Goal: Navigation & Orientation: Find specific page/section

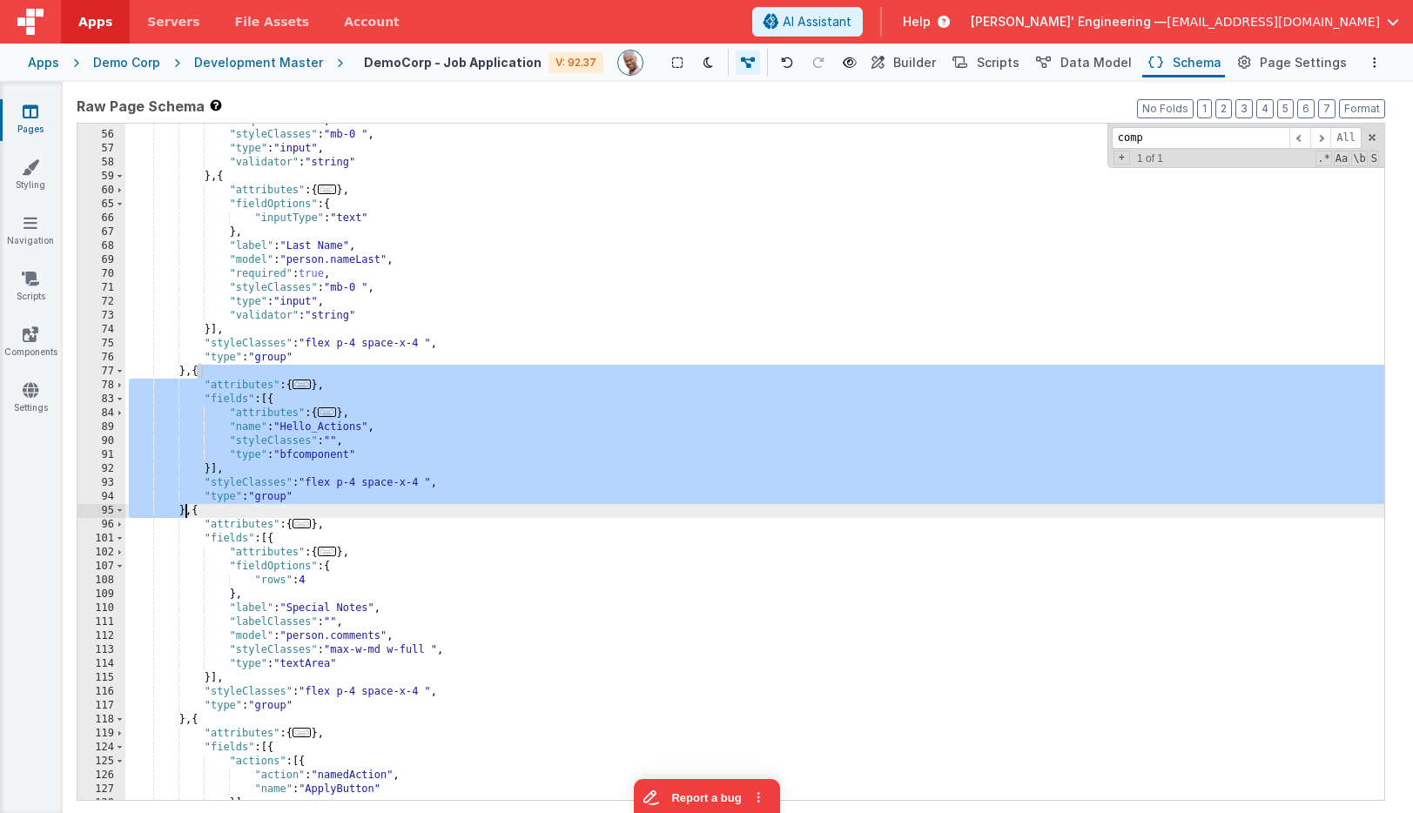
click at [50, 59] on div "Apps" at bounding box center [43, 62] width 31 height 17
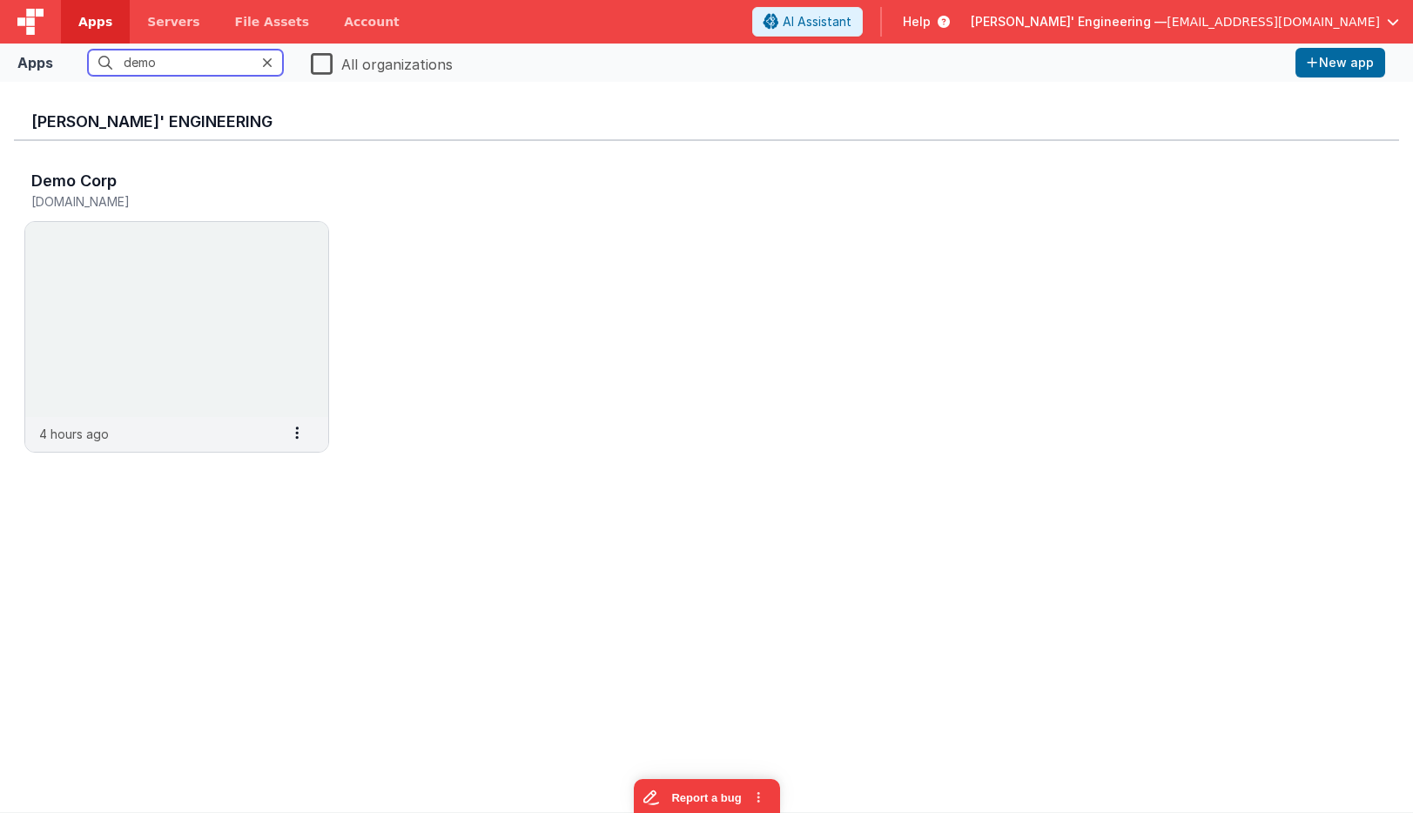
drag, startPoint x: 203, startPoint y: 66, endPoint x: 94, endPoint y: 51, distance: 109.8
click at [94, 51] on input "demo" at bounding box center [185, 63] width 195 height 26
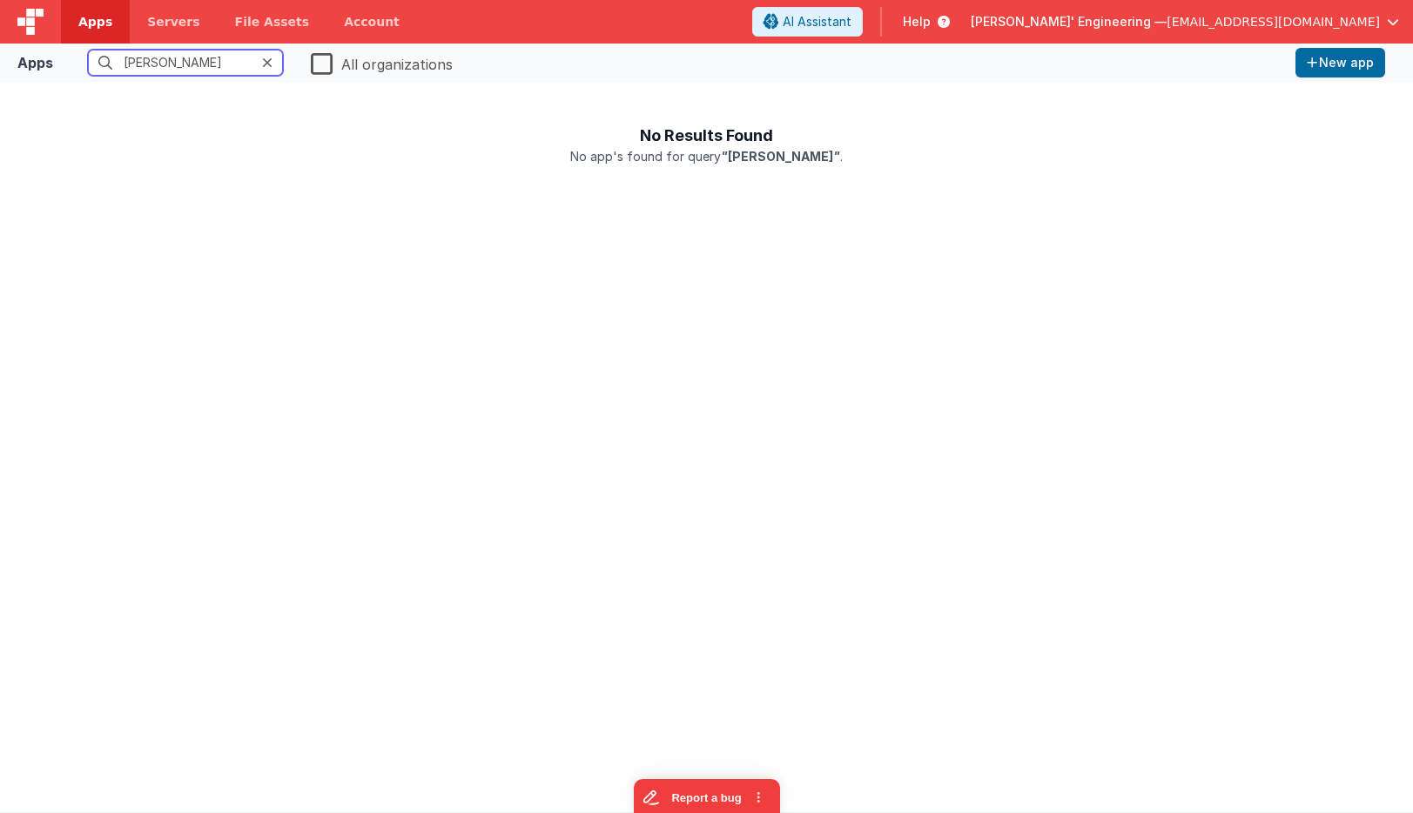
type input "[PERSON_NAME]"
click at [324, 65] on label "All organizations" at bounding box center [382, 62] width 142 height 24
click at [0, 0] on input "All organizations" at bounding box center [0, 0] width 0 height 0
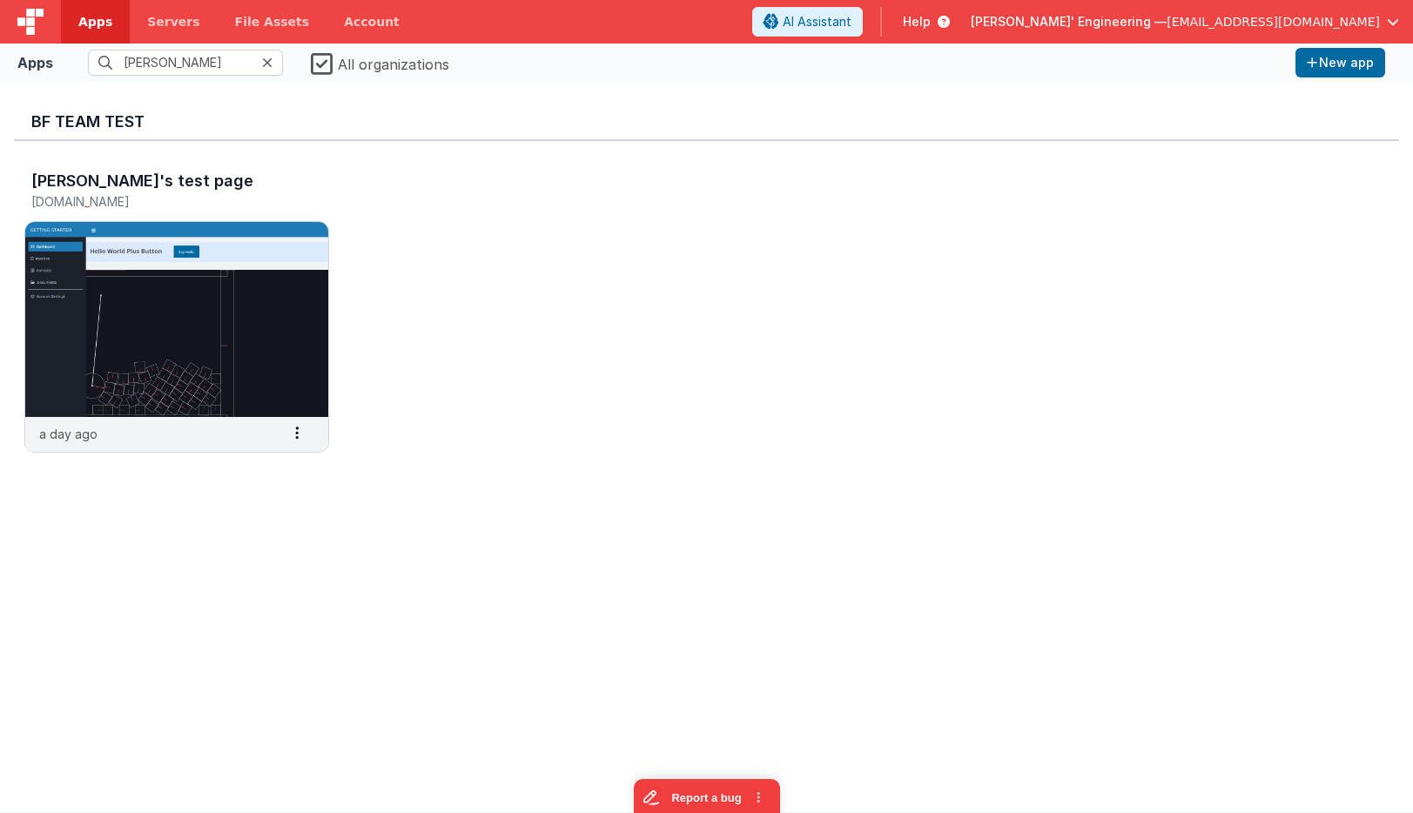
click at [1166, 29] on span "[PERSON_NAME]' Engineering —" at bounding box center [1068, 21] width 196 height 17
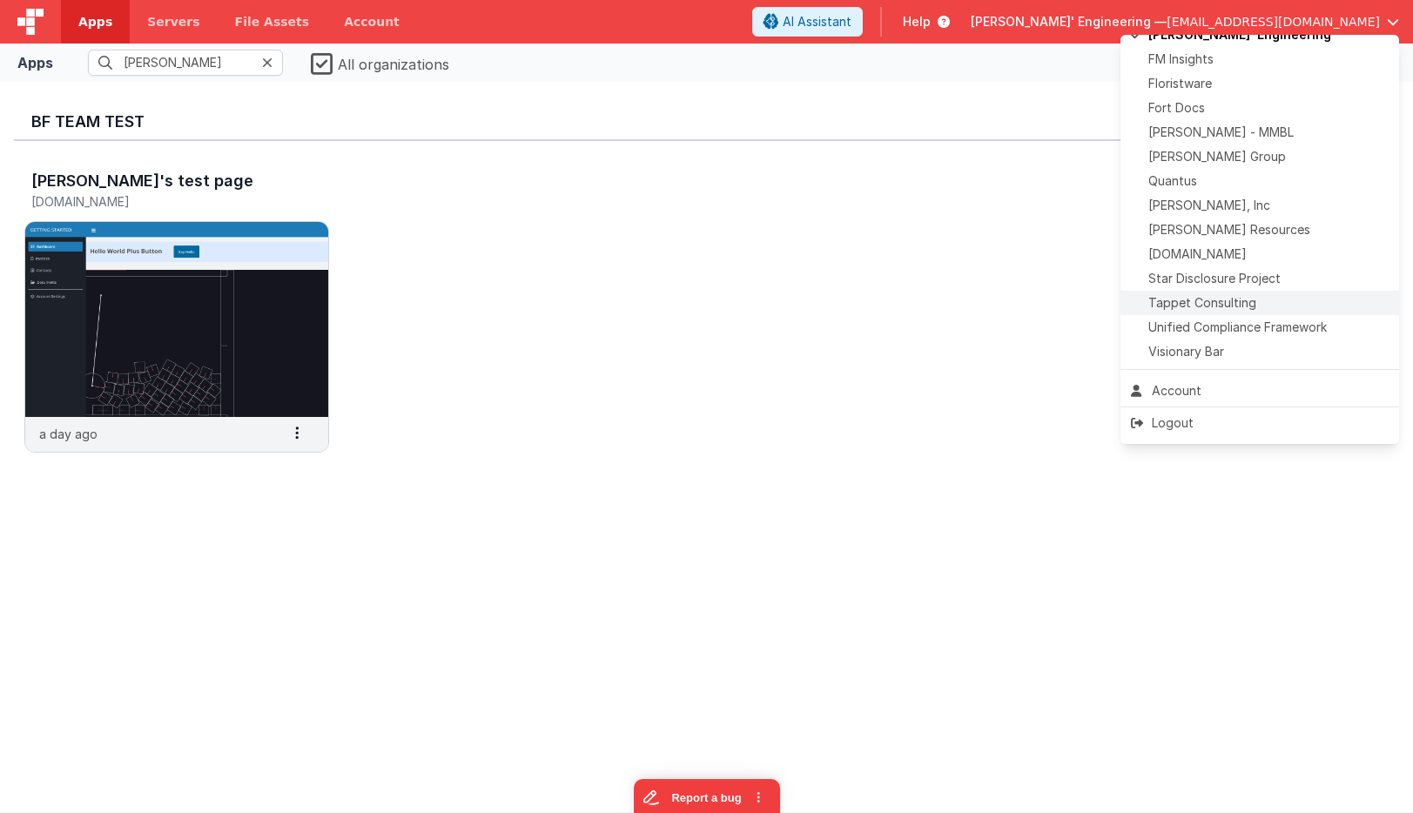
scroll to position [343, 0]
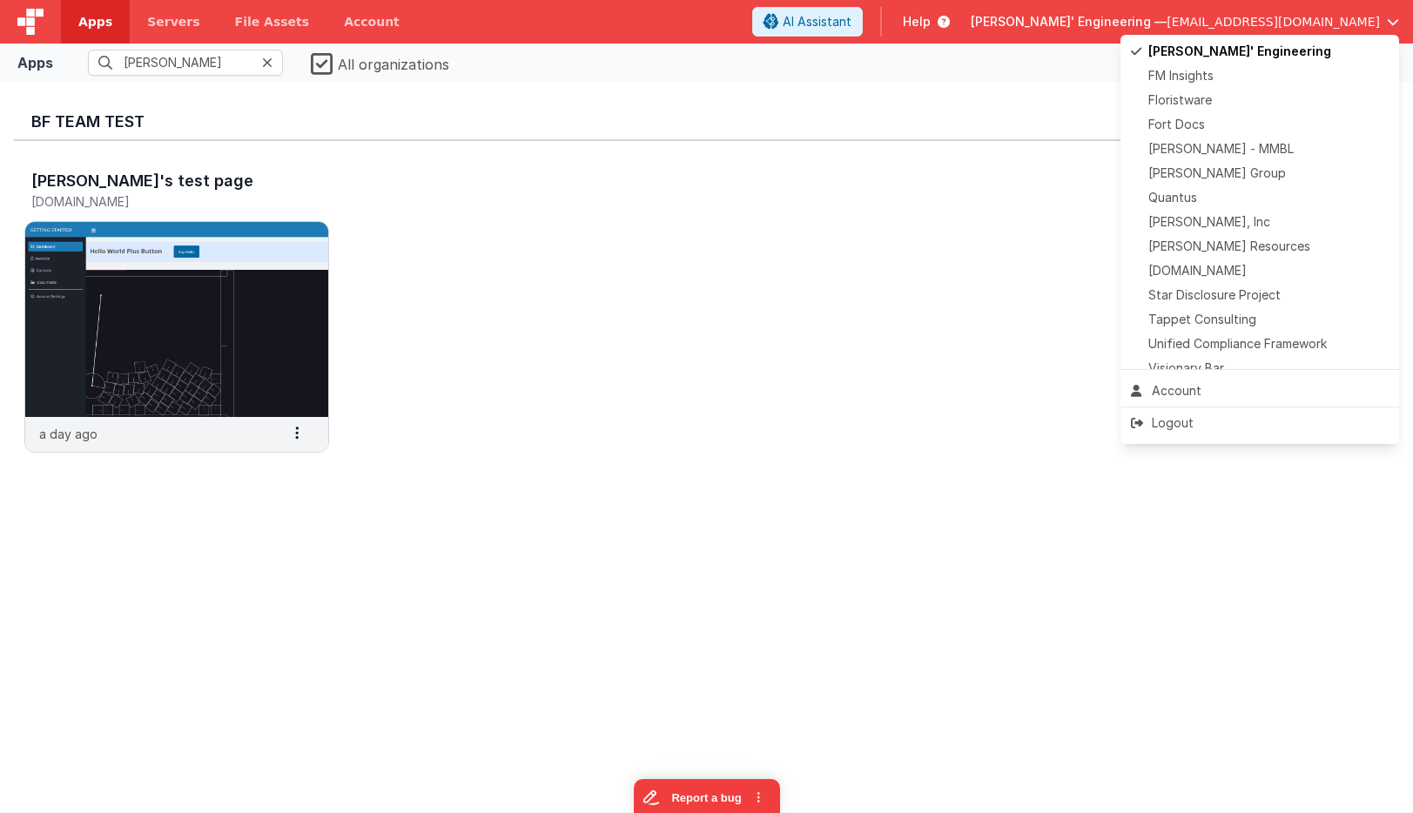
click at [328, 162] on button at bounding box center [706, 406] width 1413 height 813
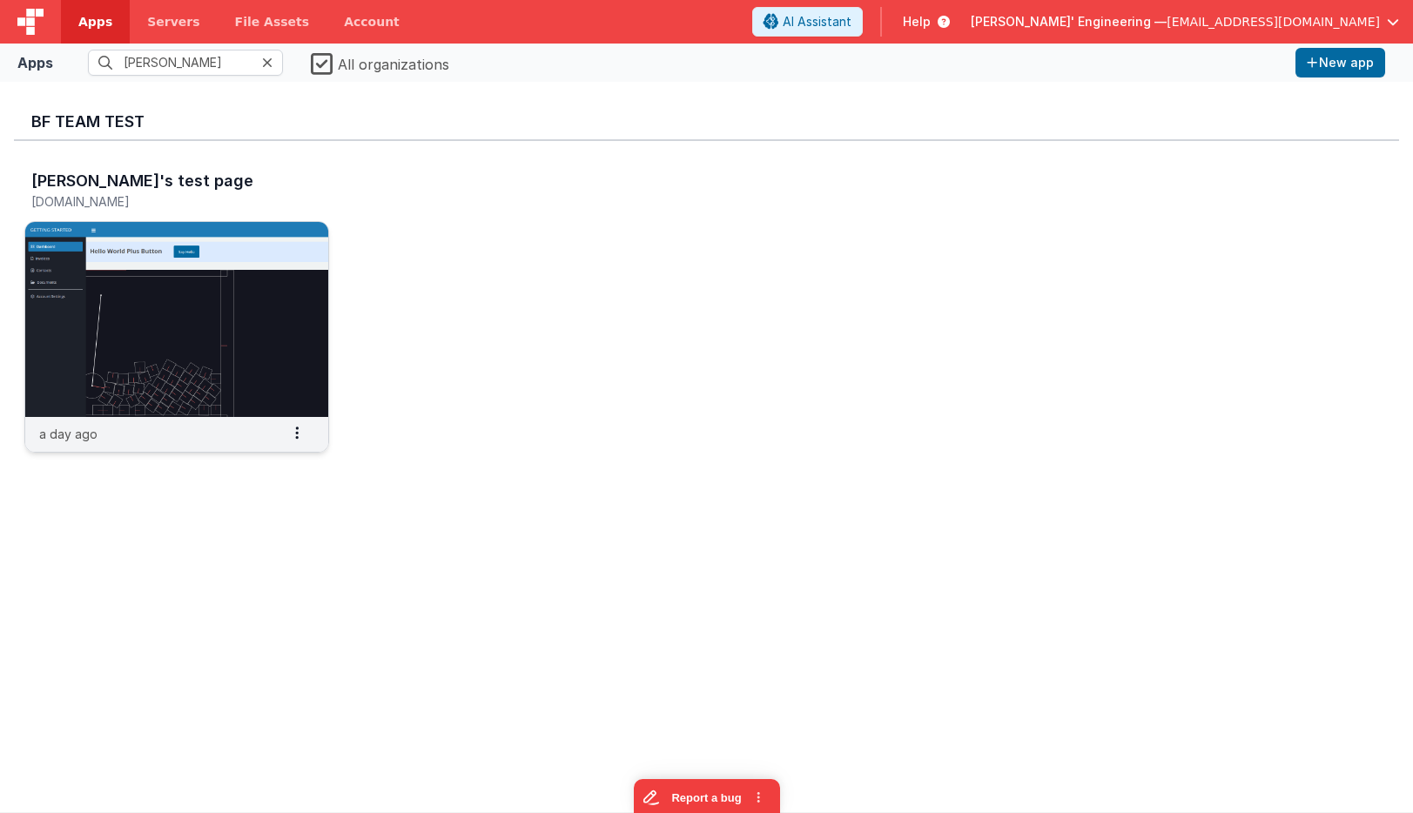
click at [179, 376] on img at bounding box center [176, 319] width 303 height 195
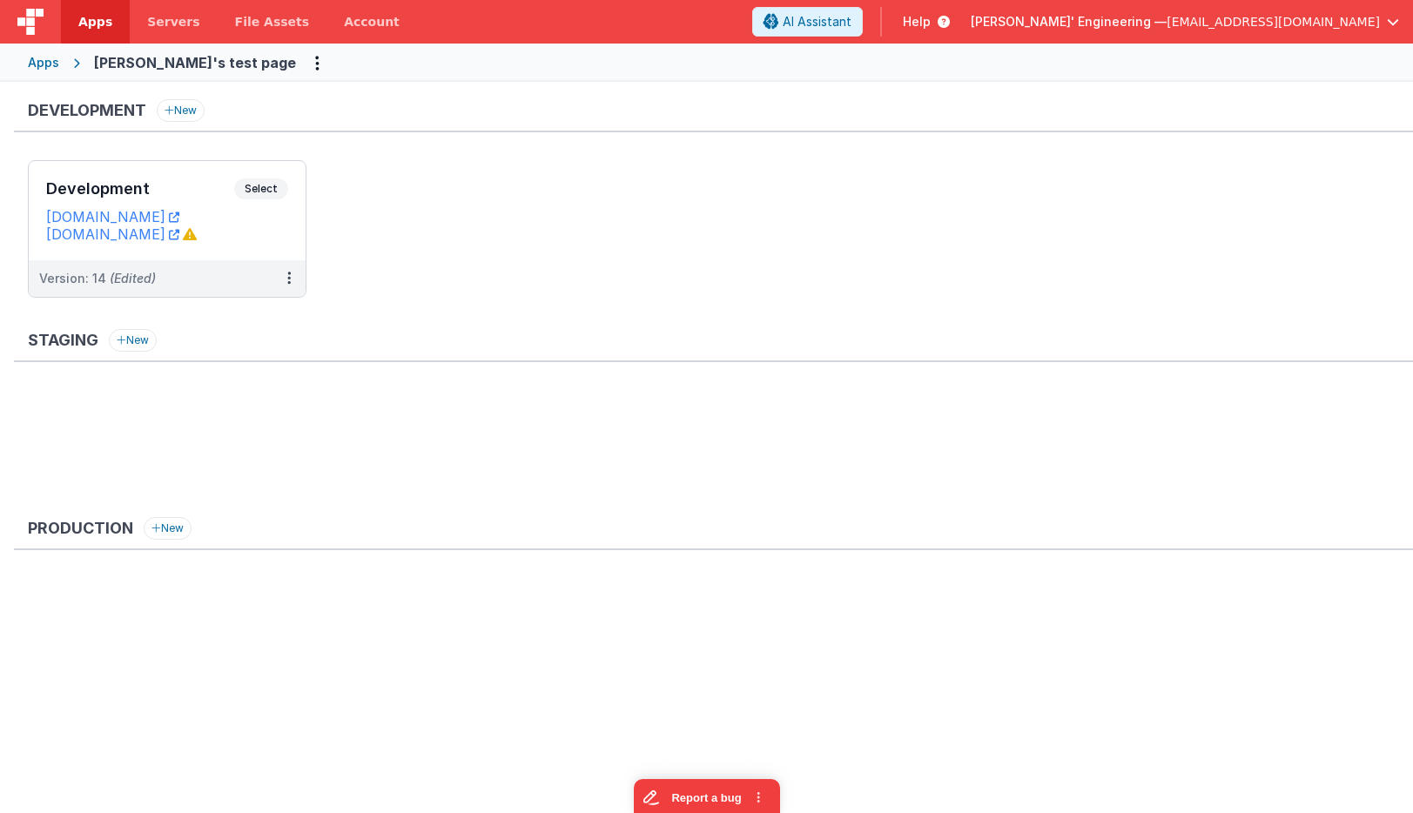
click at [52, 64] on div "Apps" at bounding box center [43, 62] width 31 height 17
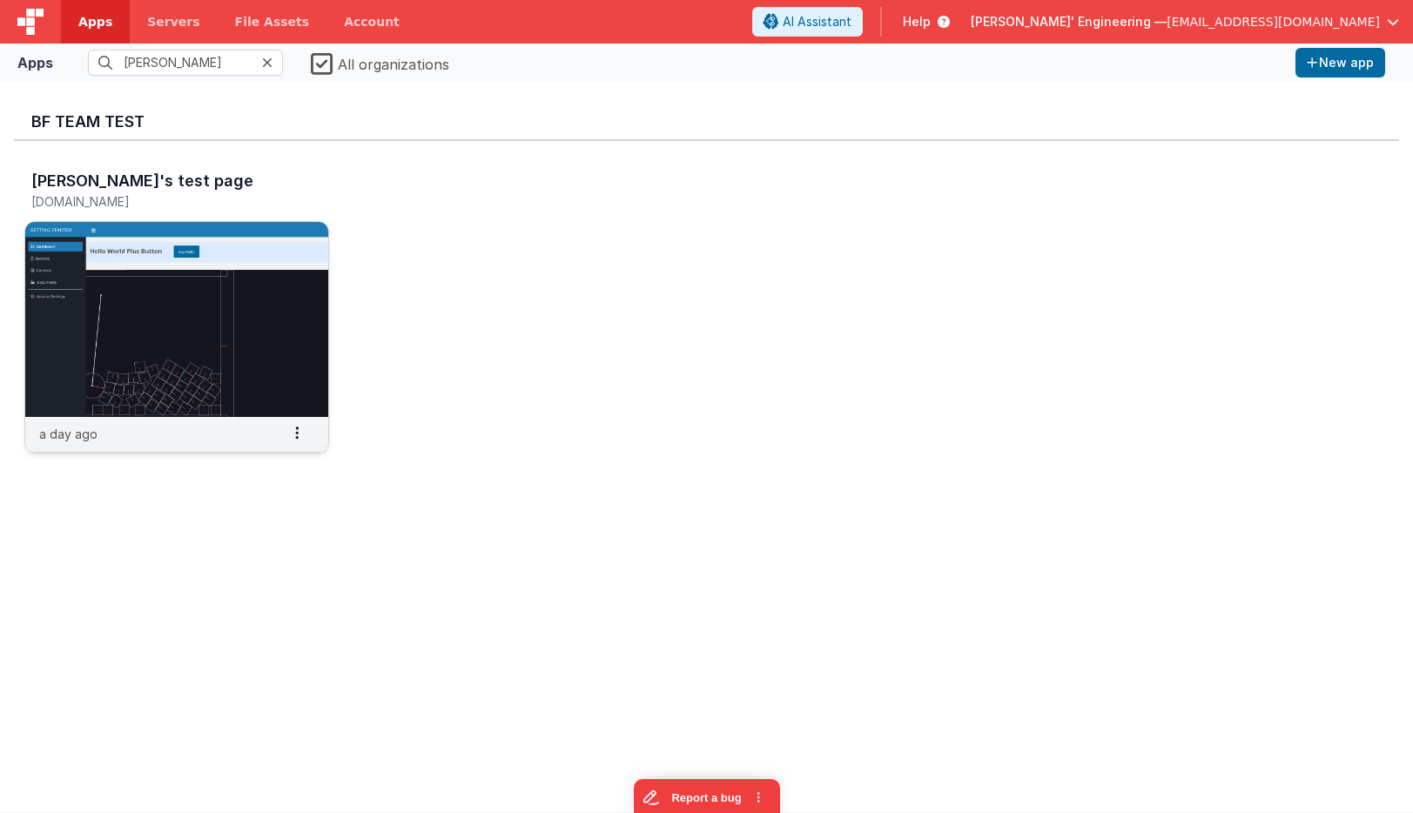
click at [132, 289] on img at bounding box center [176, 319] width 303 height 195
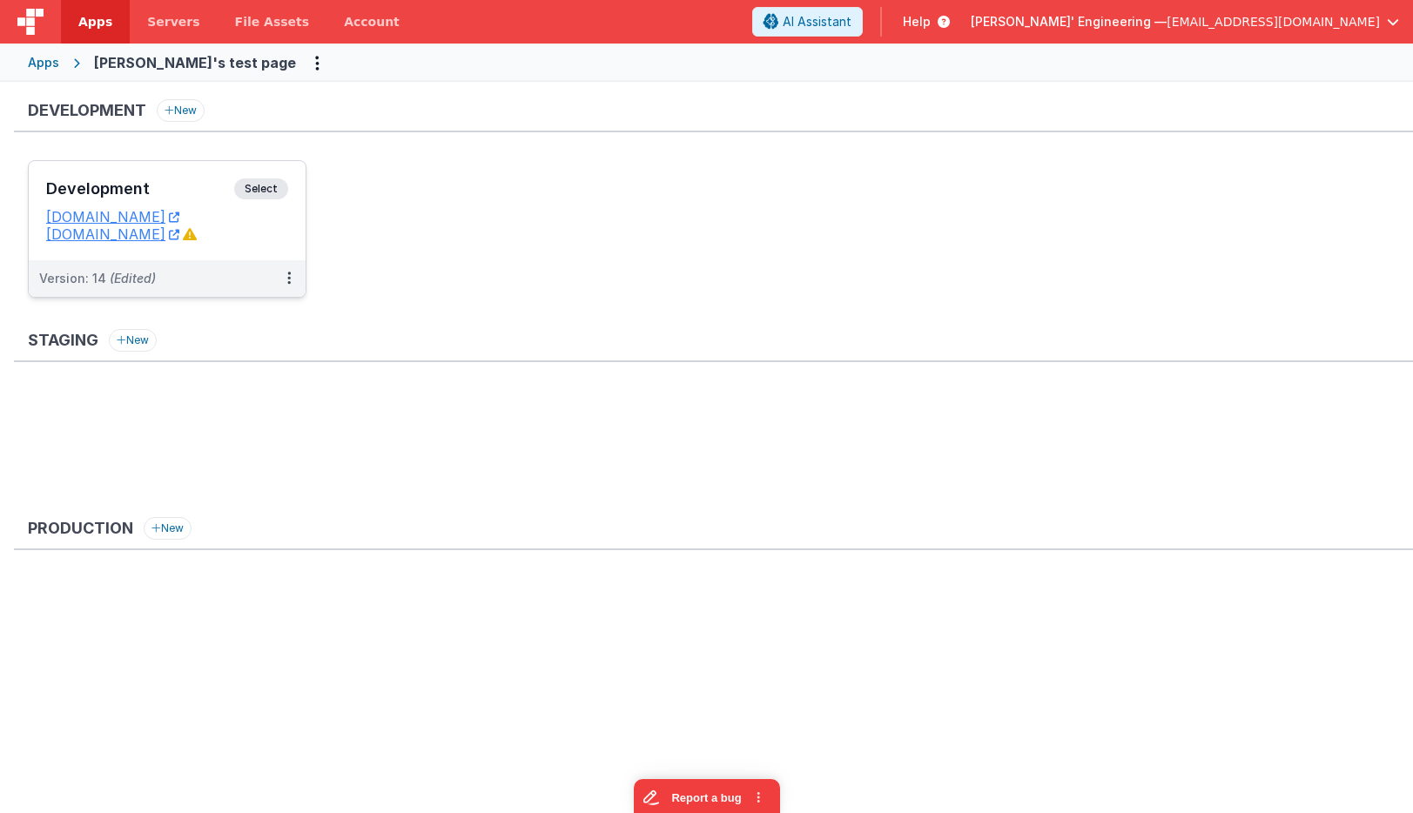
click at [269, 188] on span "Select" at bounding box center [261, 188] width 54 height 21
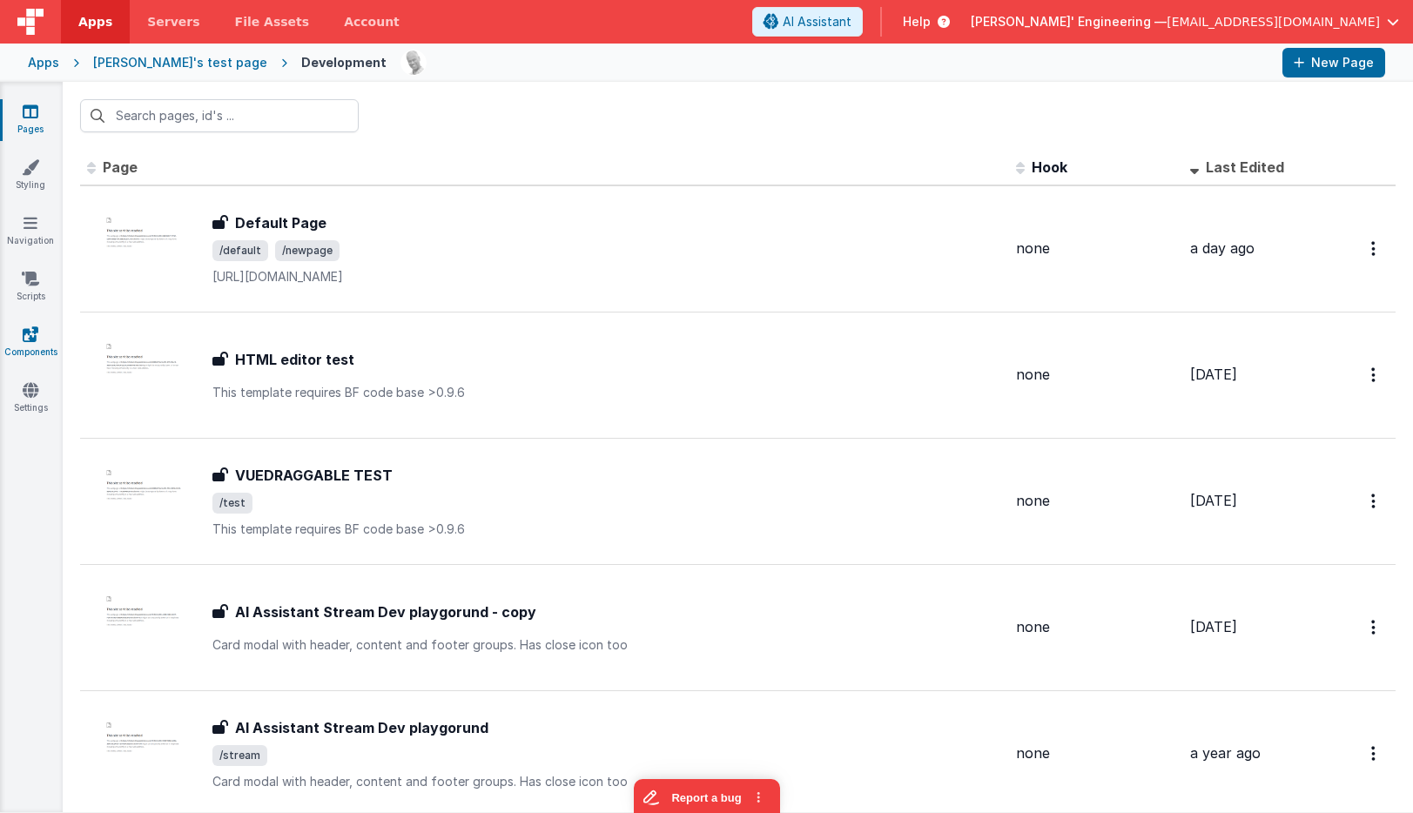
click at [34, 346] on link "Components" at bounding box center [30, 343] width 63 height 35
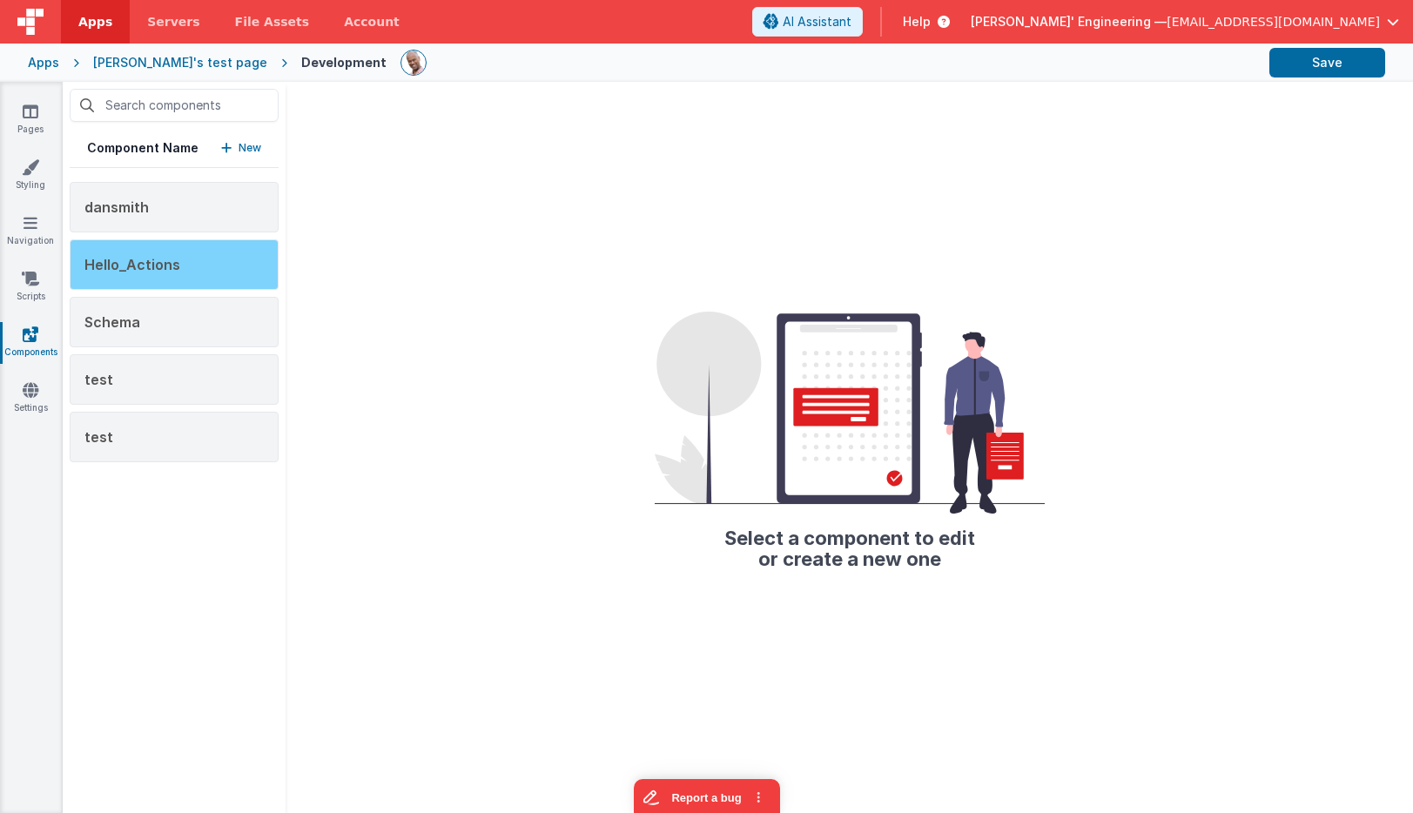
click at [178, 262] on div "Hello_Actions" at bounding box center [174, 264] width 209 height 50
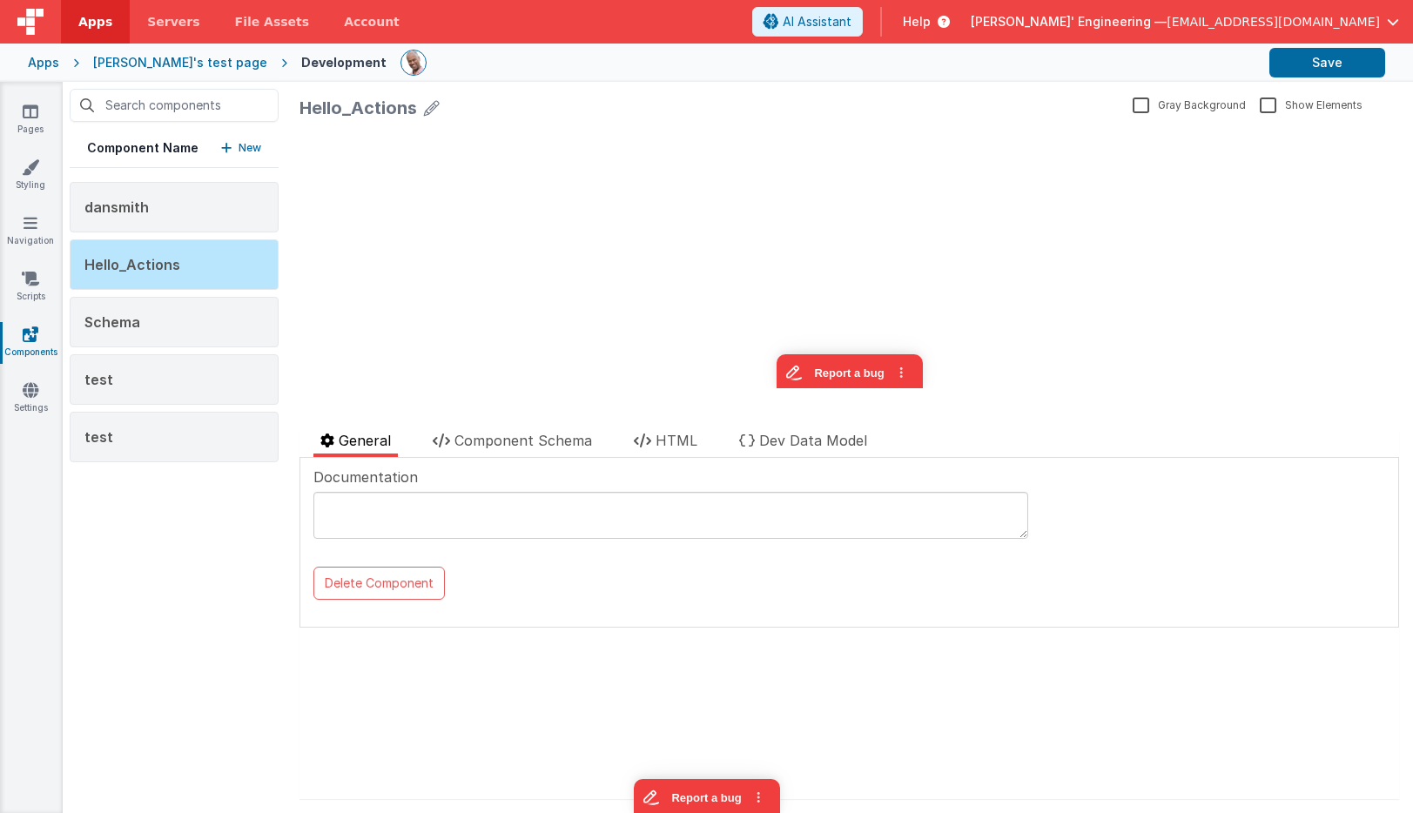
click at [47, 64] on div "Apps" at bounding box center [43, 62] width 31 height 17
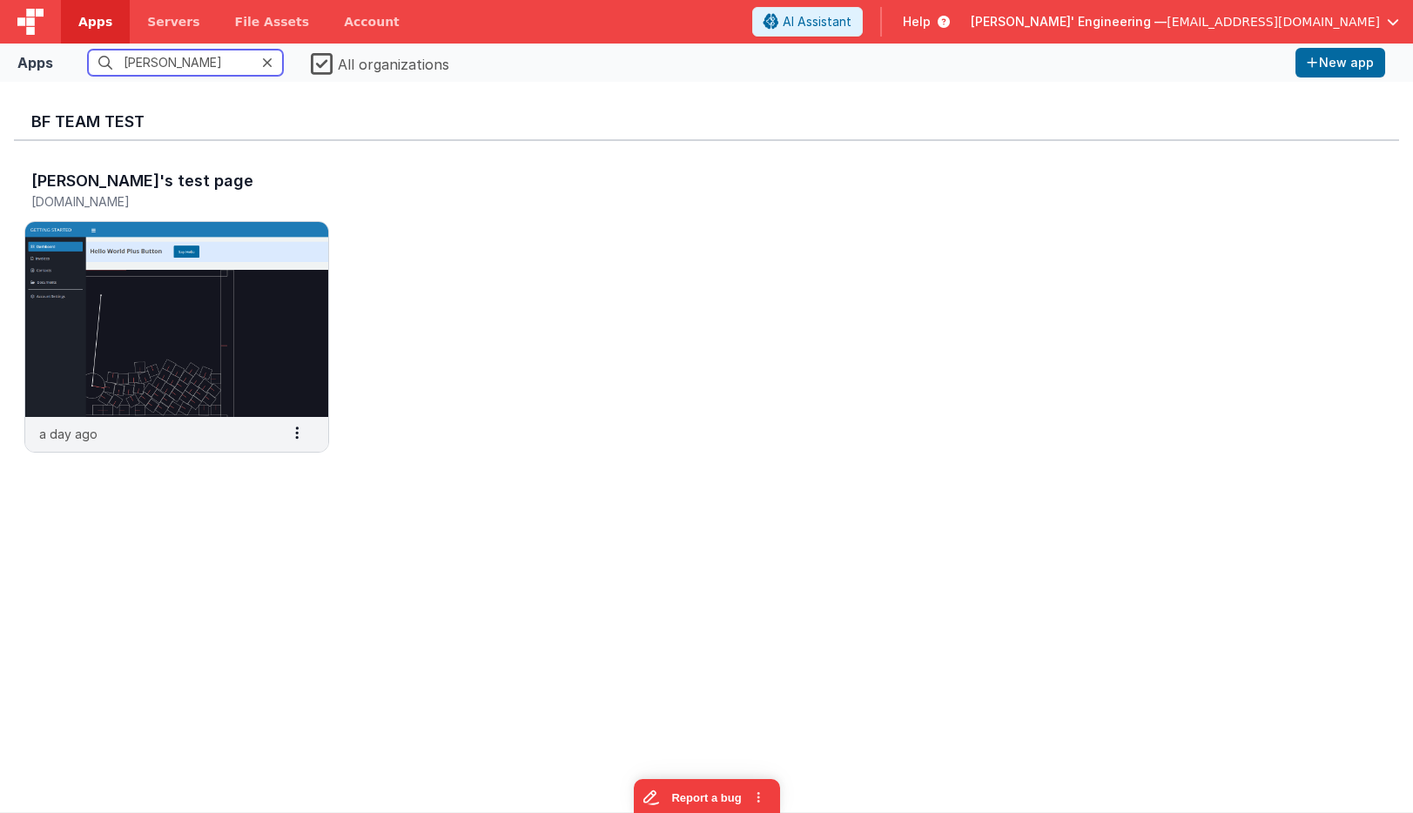
drag, startPoint x: 227, startPoint y: 64, endPoint x: 99, endPoint y: 63, distance: 128.0
click at [99, 63] on input "[PERSON_NAME]" at bounding box center [185, 63] width 195 height 26
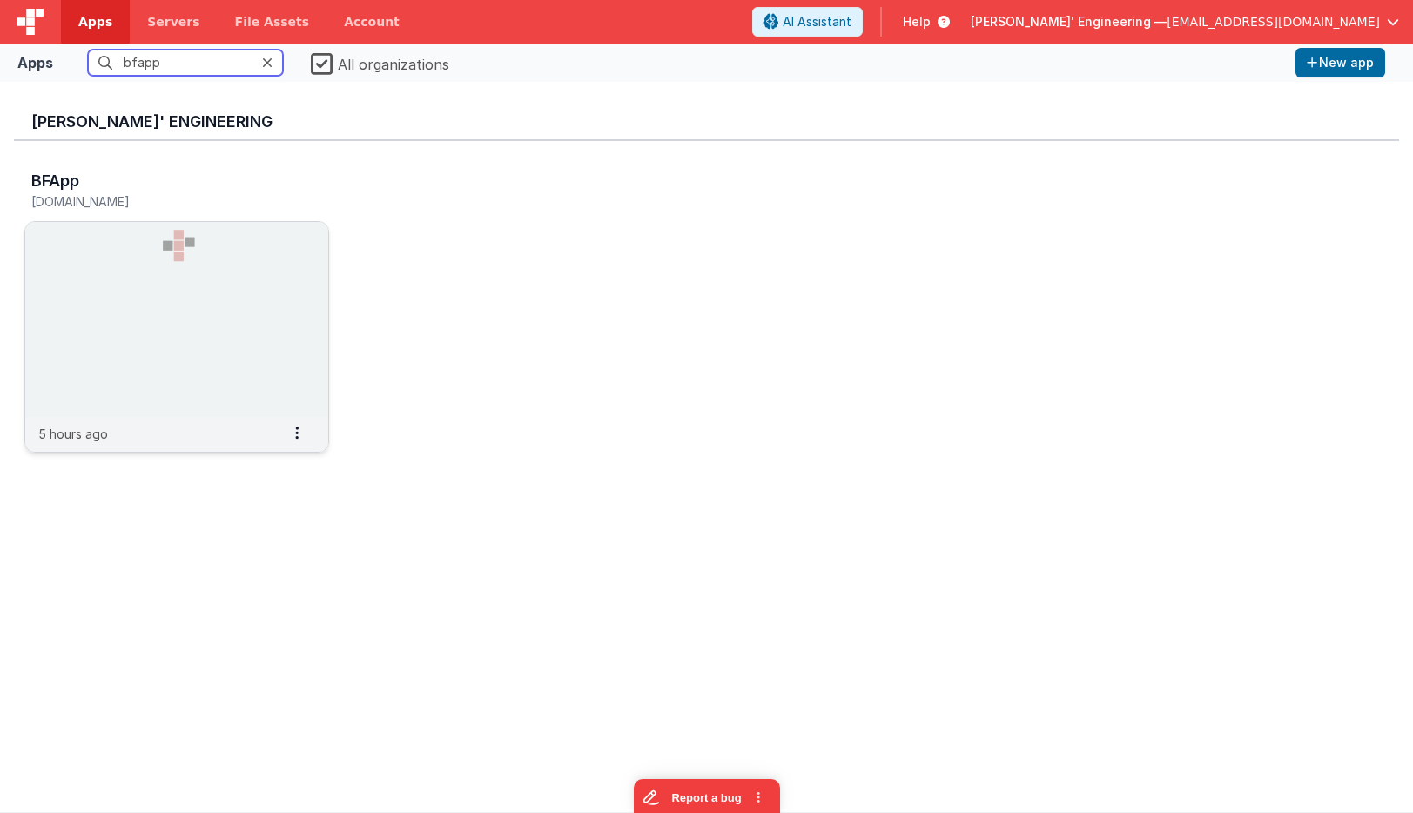
type input "bfapp"
click at [111, 299] on img at bounding box center [176, 319] width 303 height 195
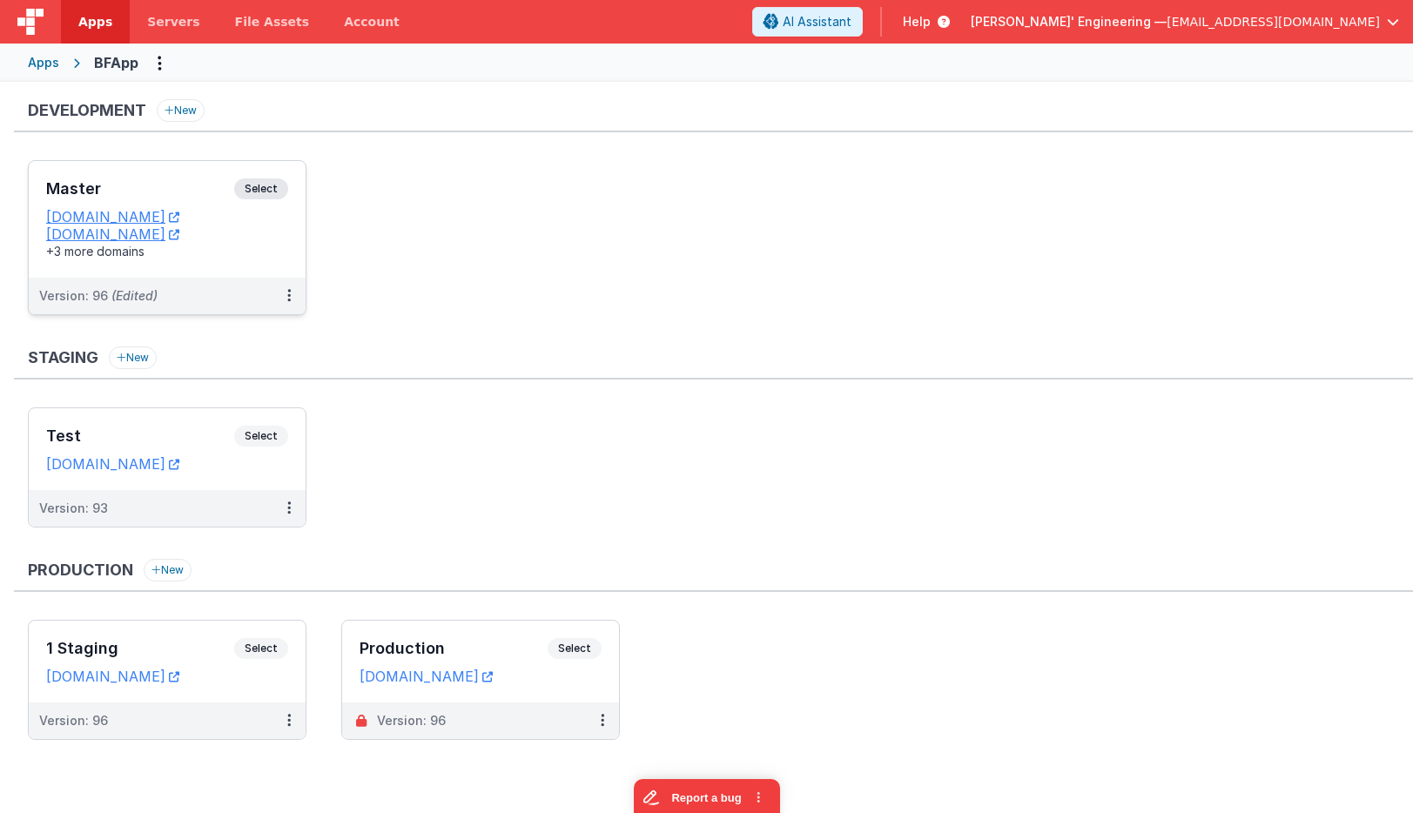
click at [256, 185] on span "Select" at bounding box center [261, 188] width 54 height 21
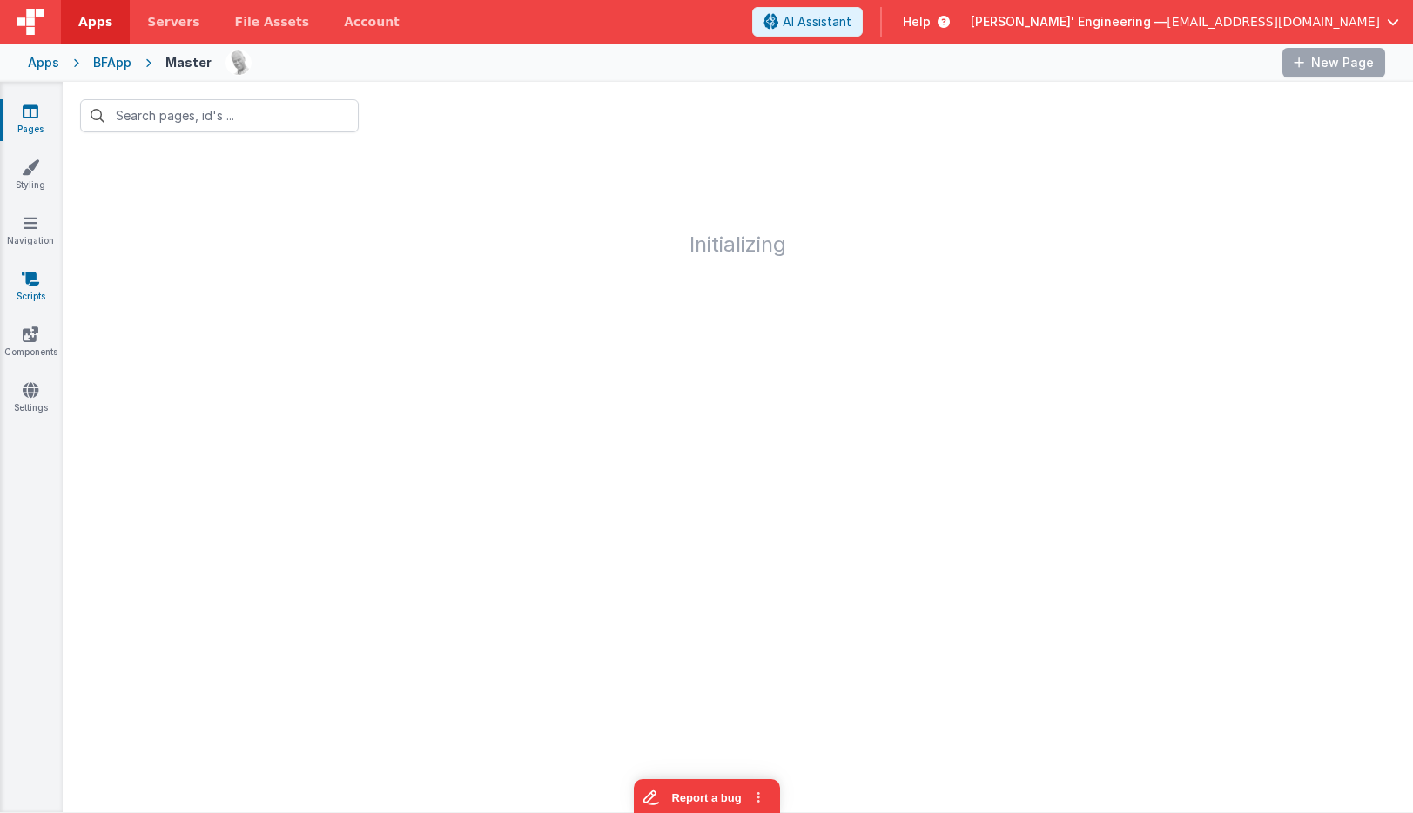
click at [42, 283] on link "Scripts" at bounding box center [30, 287] width 63 height 35
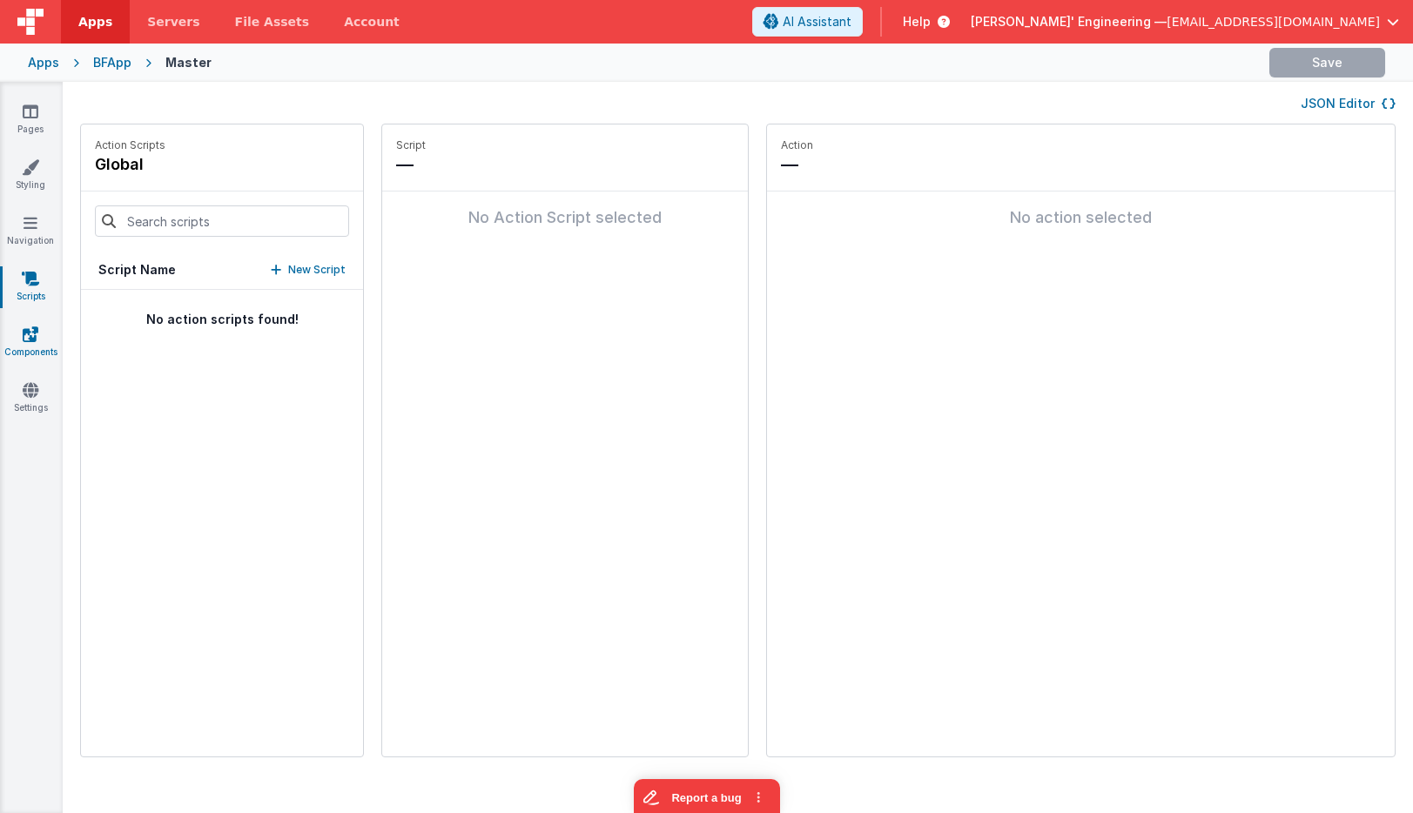
click at [35, 330] on icon at bounding box center [31, 334] width 16 height 17
